Goal: Information Seeking & Learning: Understand process/instructions

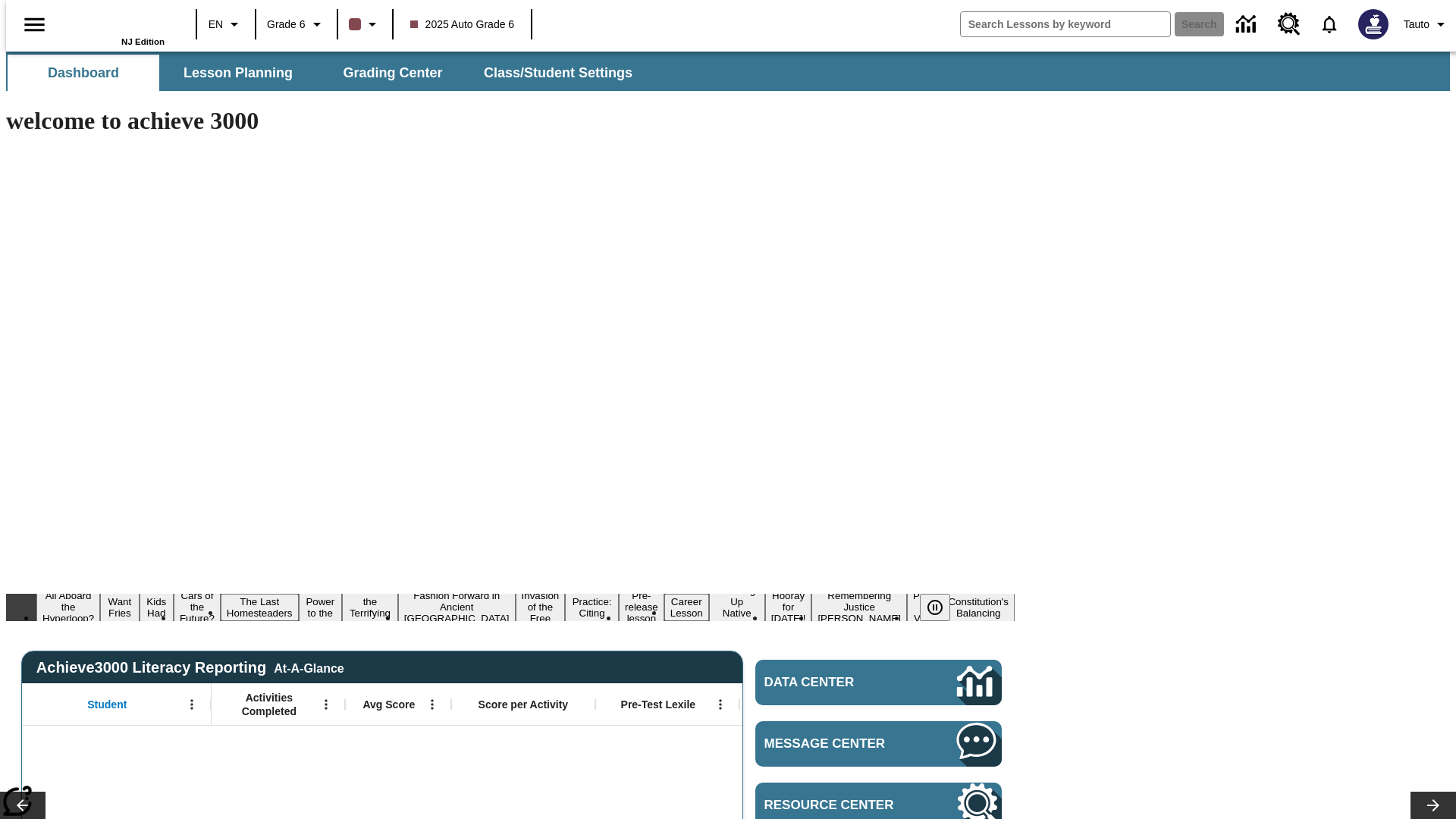
type input "-1"
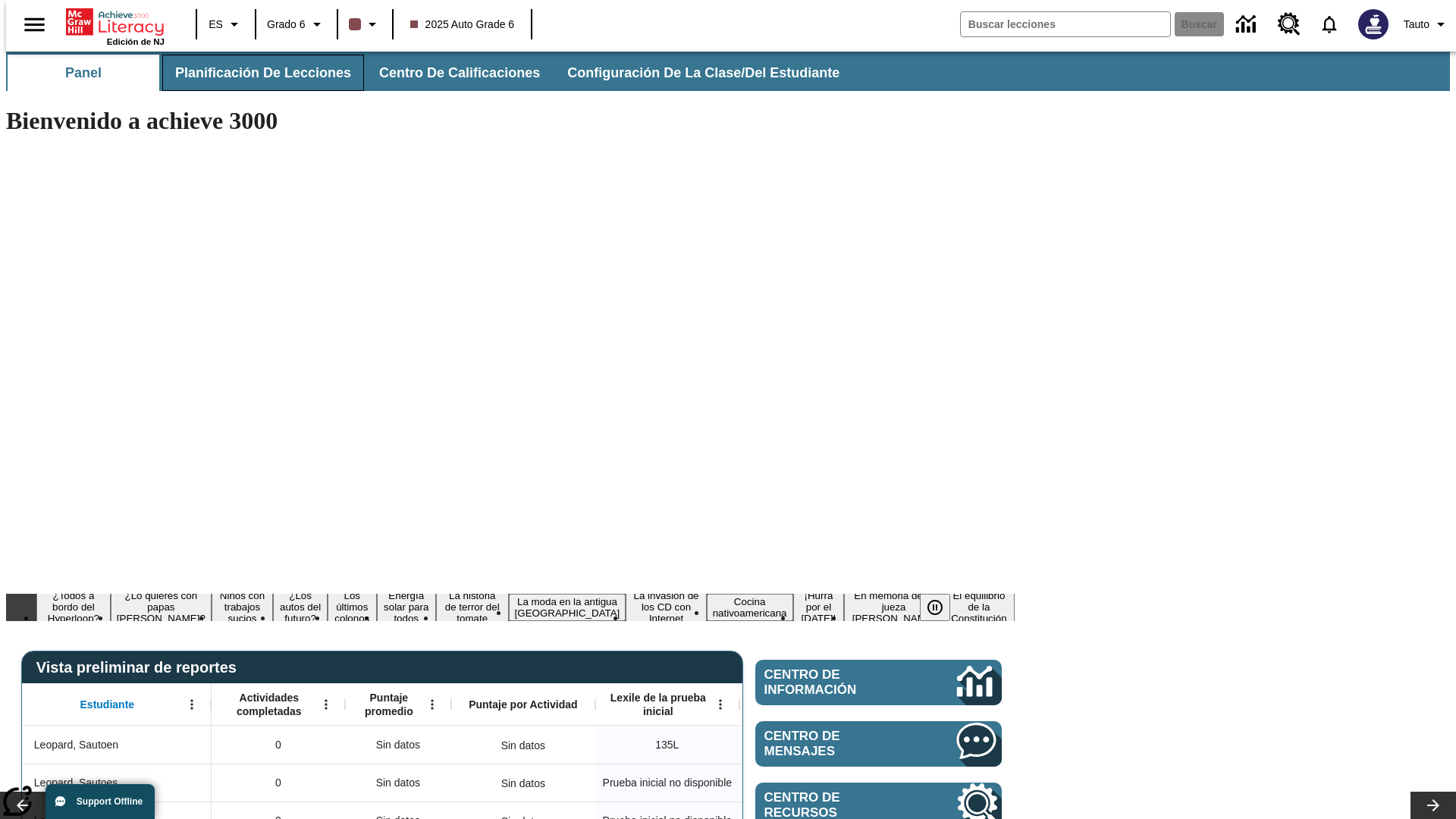
click at [254, 73] on span "Planificación de lecciones" at bounding box center [263, 73] width 176 height 17
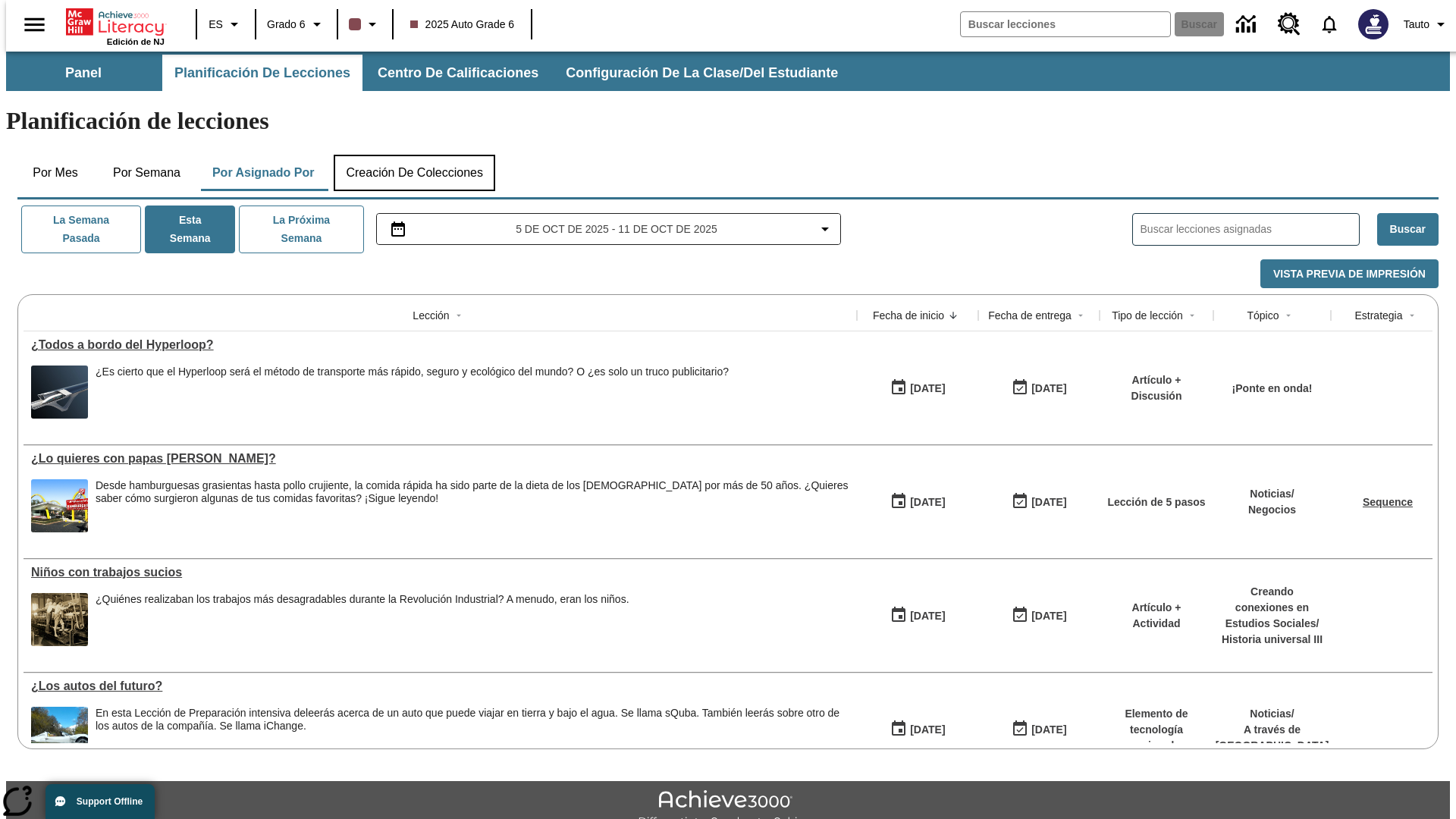
click at [411, 155] on button "Creación de colecciones" at bounding box center [414, 173] width 161 height 36
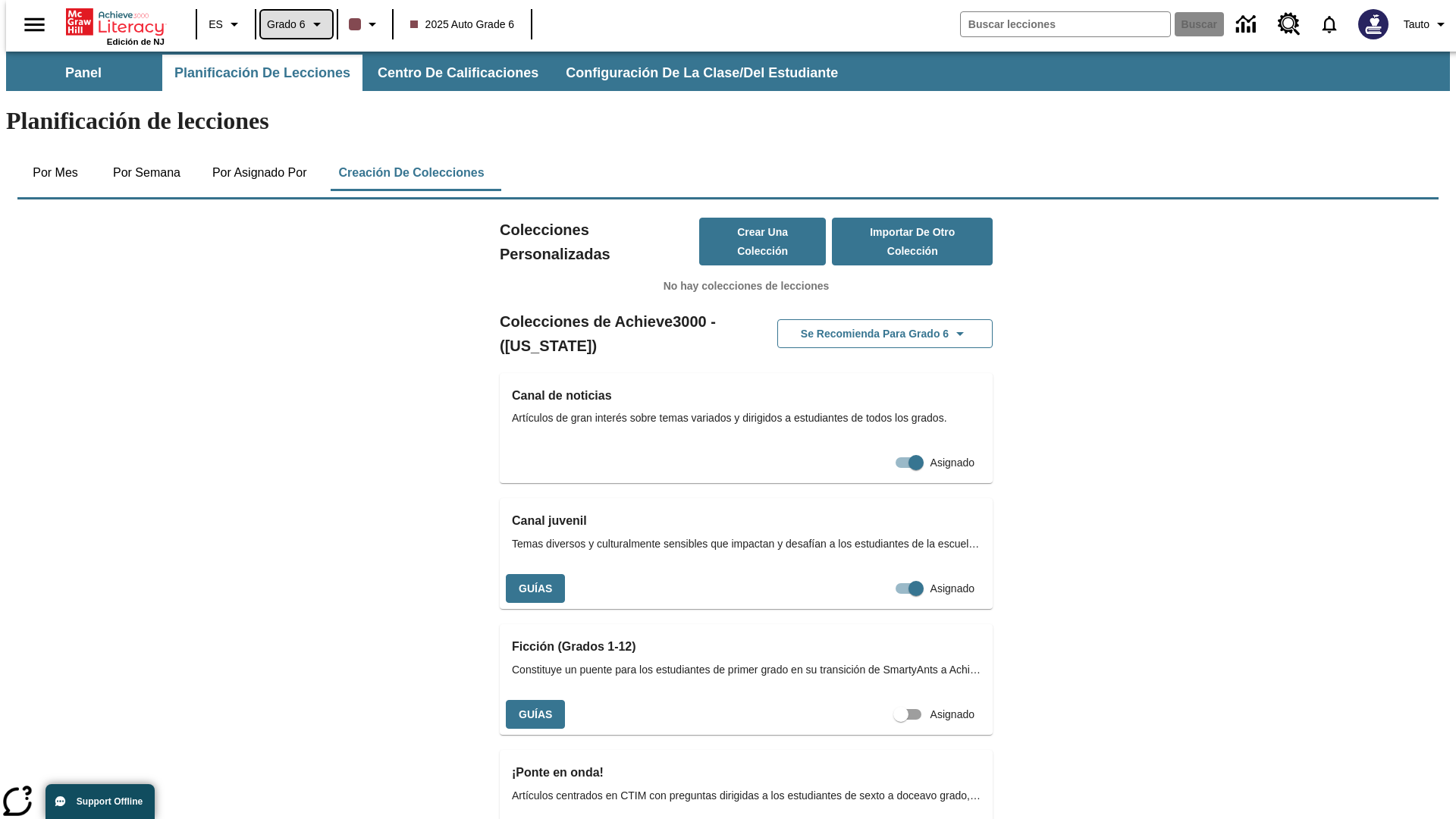
click at [290, 25] on span "Grado 6" at bounding box center [286, 25] width 39 height 16
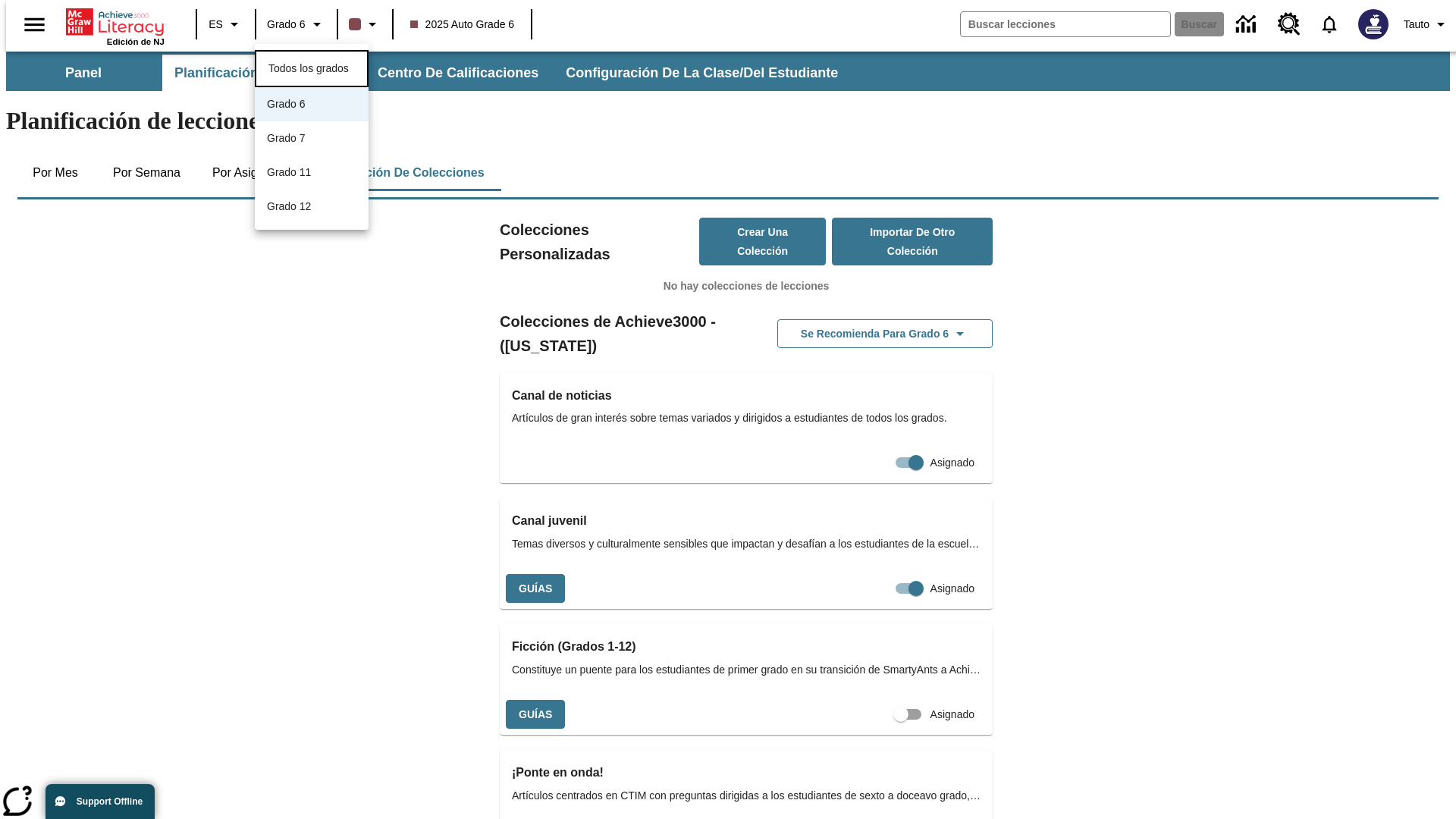
click at [312, 66] on span "Todos los grados" at bounding box center [308, 68] width 81 height 12
